Goal: Download file/media

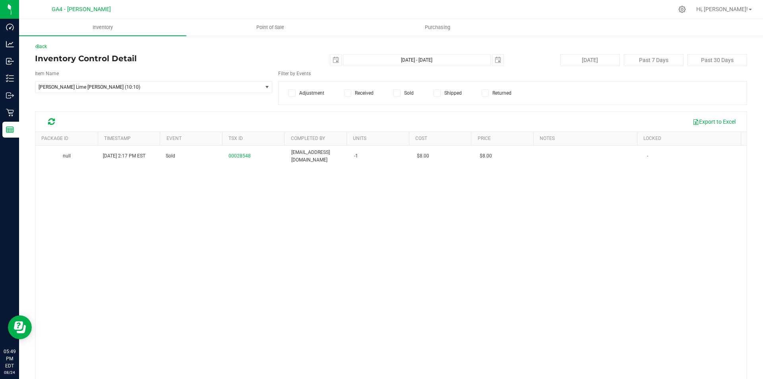
scroll to position [33, 0]
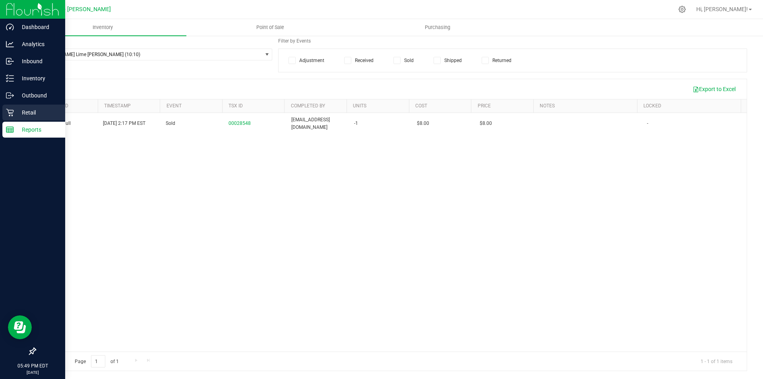
click at [32, 112] on p "Retail" at bounding box center [38, 113] width 48 height 10
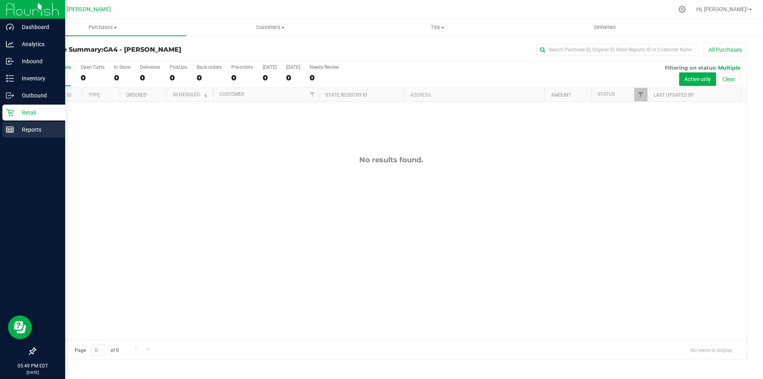
click at [39, 126] on p "Reports" at bounding box center [38, 130] width 48 height 10
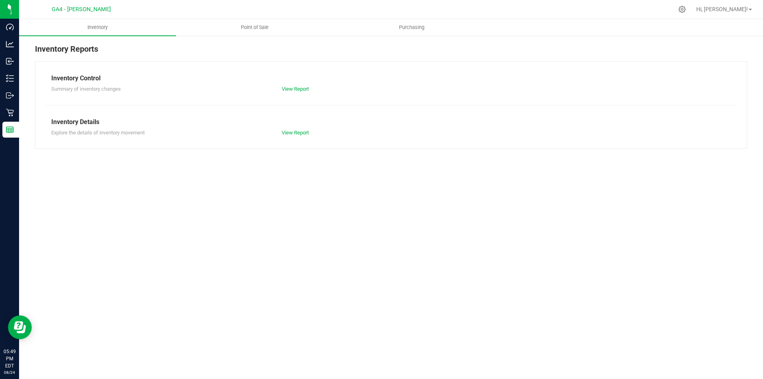
click at [248, 15] on div at bounding box center [407, 9] width 531 height 15
click at [246, 28] on span "Point of Sale" at bounding box center [254, 27] width 49 height 7
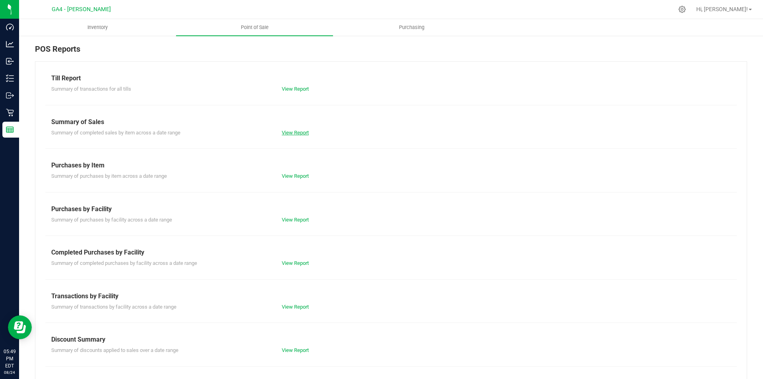
click at [286, 133] on link "View Report" at bounding box center [295, 133] width 27 height 6
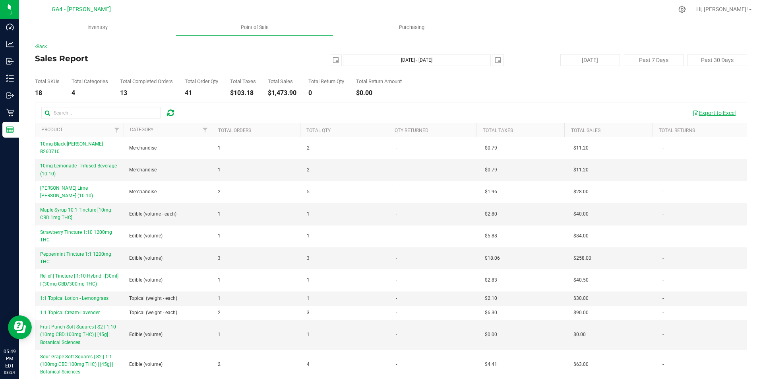
click at [720, 116] on button "Export to Excel" at bounding box center [713, 113] width 53 height 14
click at [176, 113] on div at bounding box center [170, 113] width 12 height 10
click at [171, 114] on icon at bounding box center [170, 113] width 7 height 8
